Goal: Transaction & Acquisition: Purchase product/service

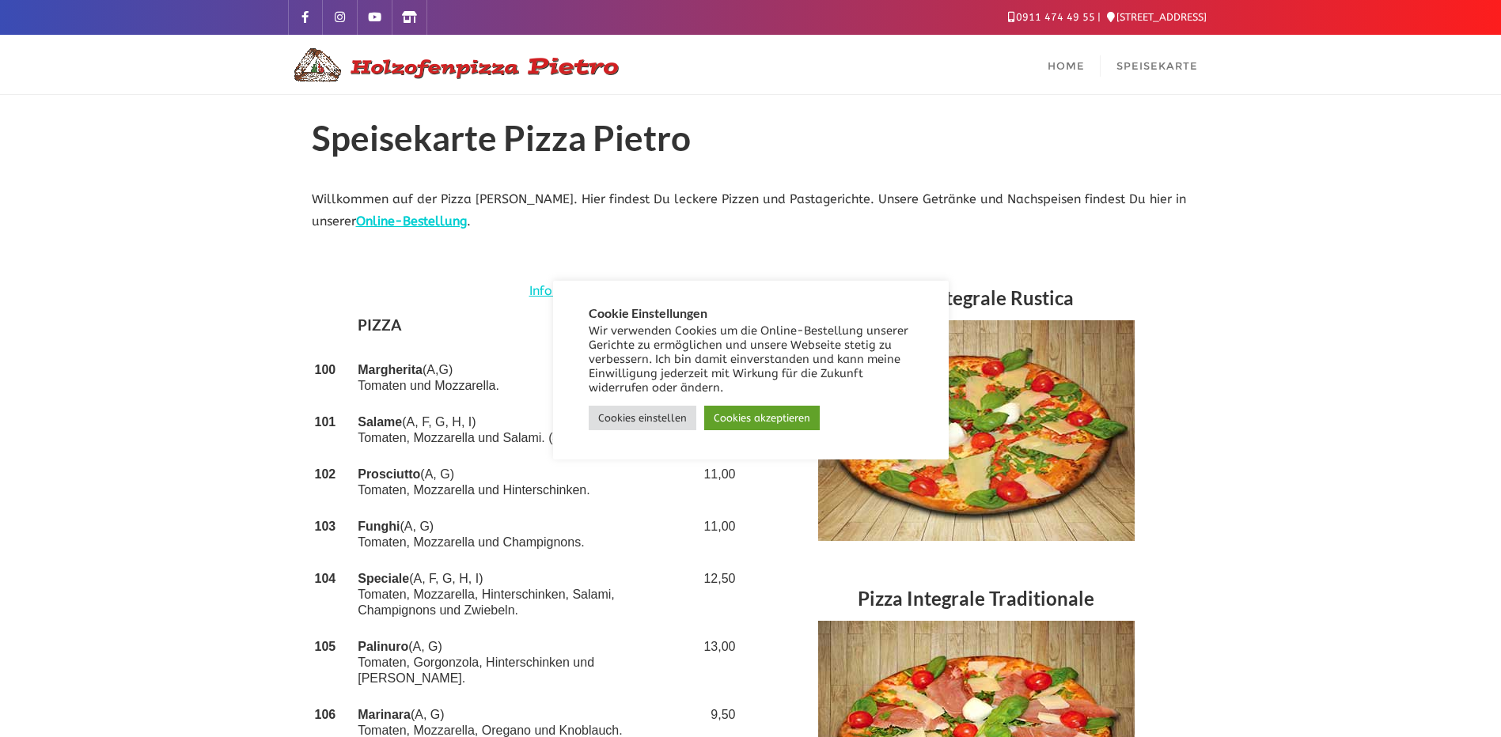
click at [731, 418] on link "Cookies akzeptieren" at bounding box center [761, 418] width 115 height 25
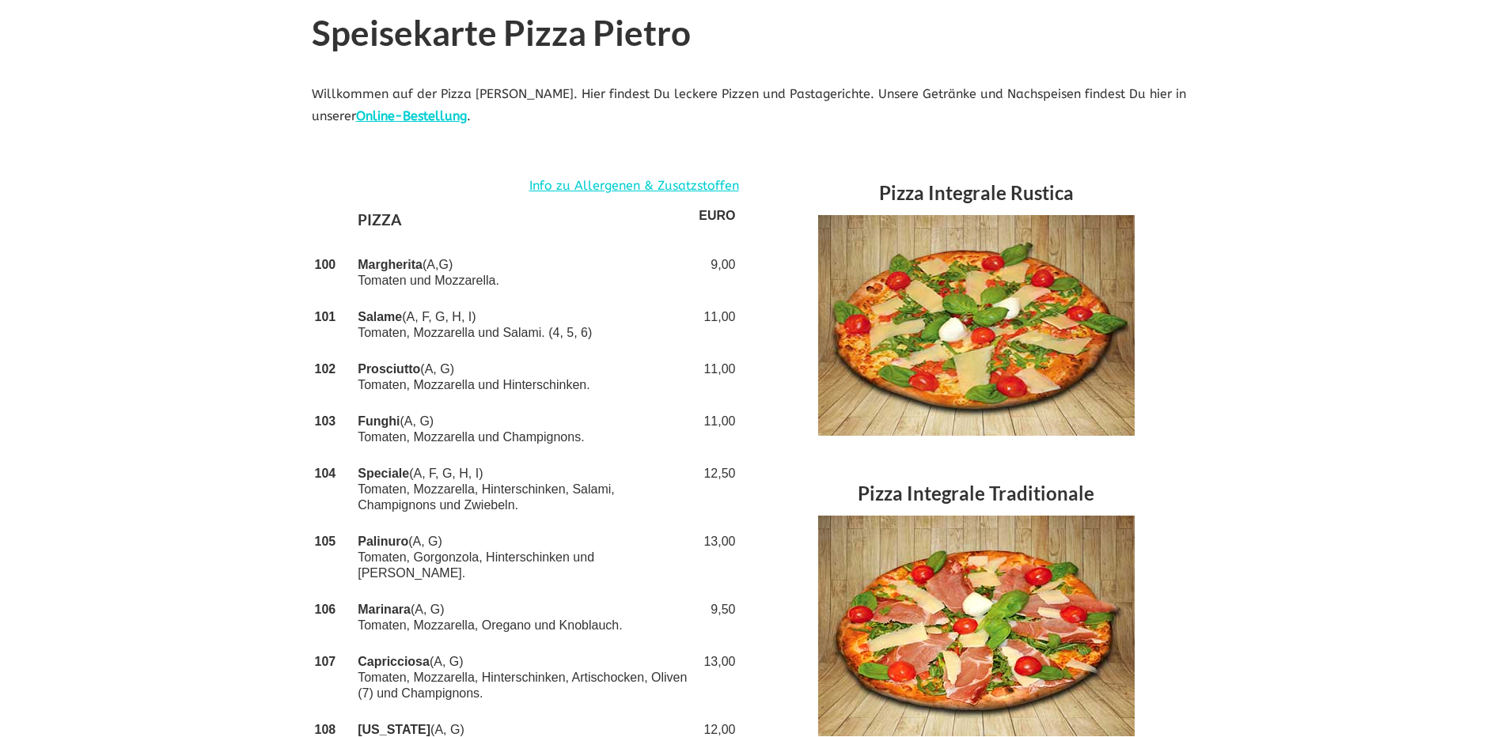
scroll to position [79, 0]
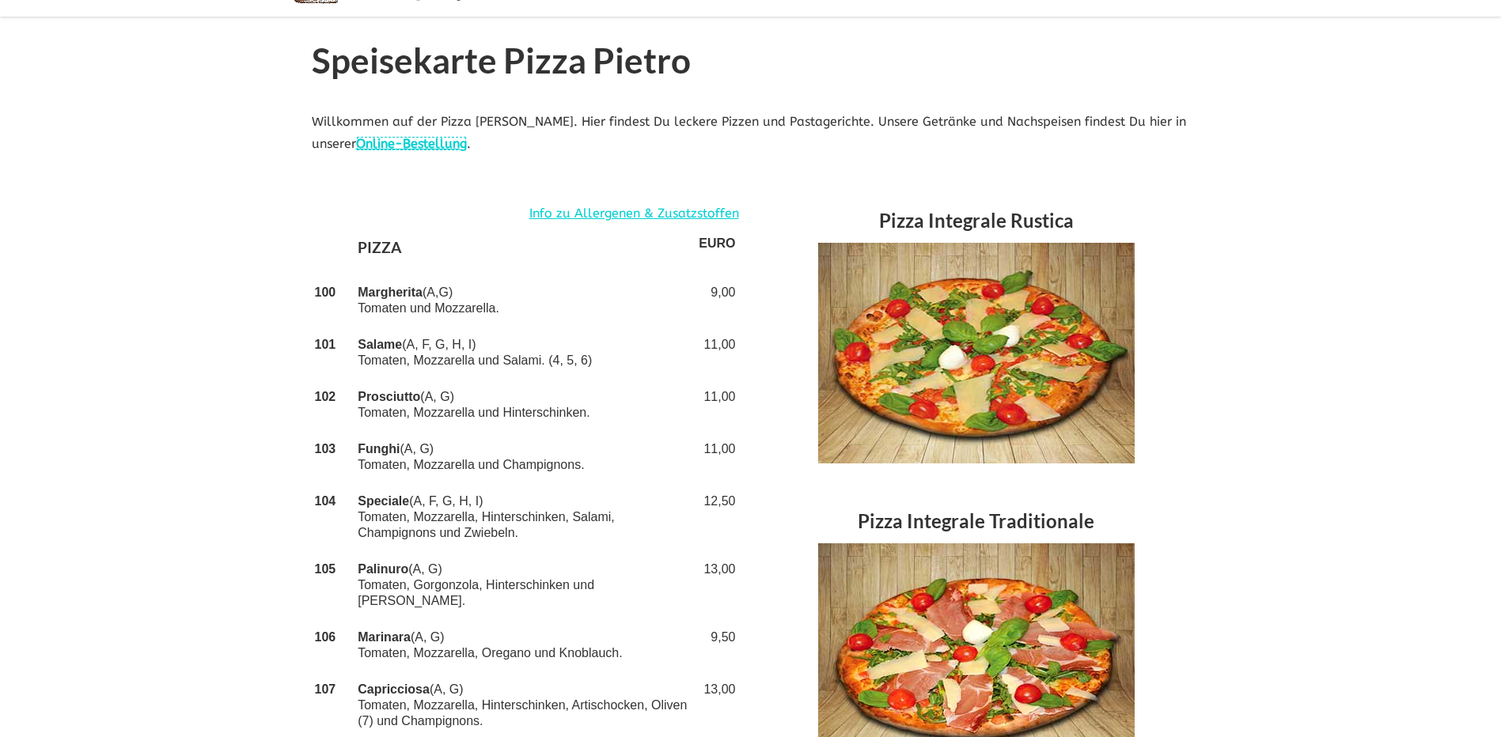
click at [416, 147] on link "Online-Bestellung" at bounding box center [411, 143] width 111 height 15
